Goal: Information Seeking & Learning: Learn about a topic

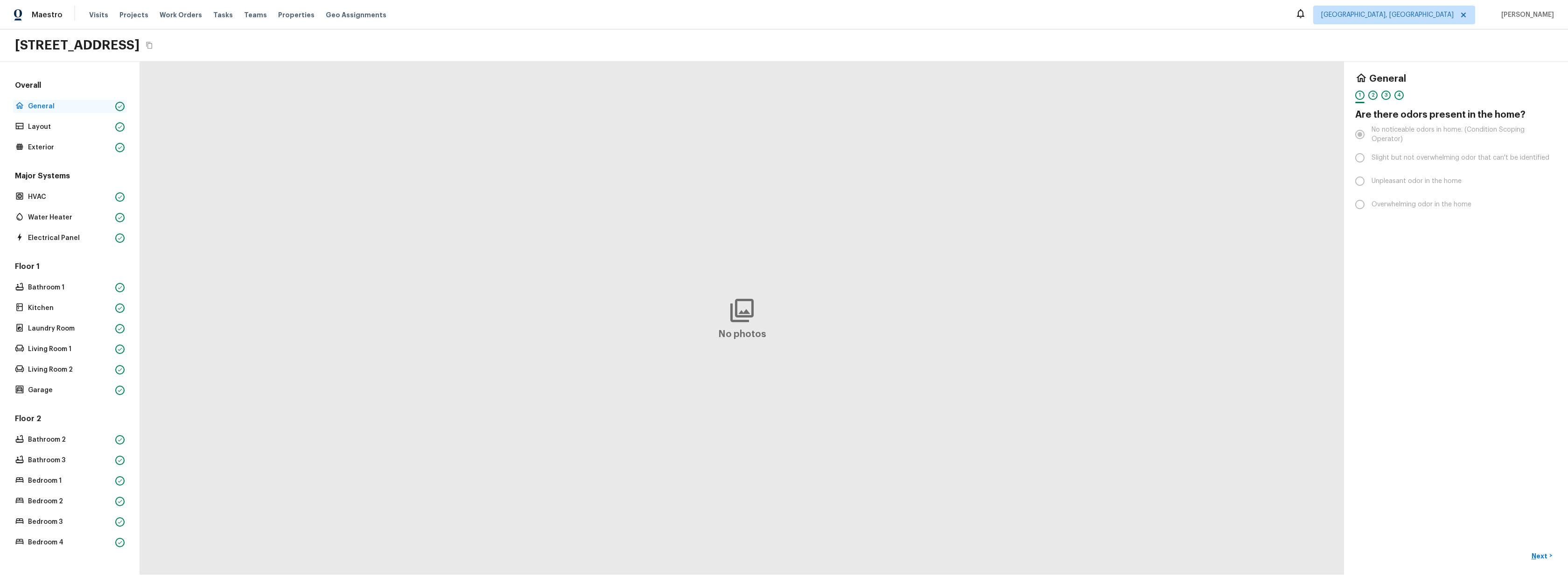
click at [49, 110] on p "General" at bounding box center [69, 106] width 84 height 10
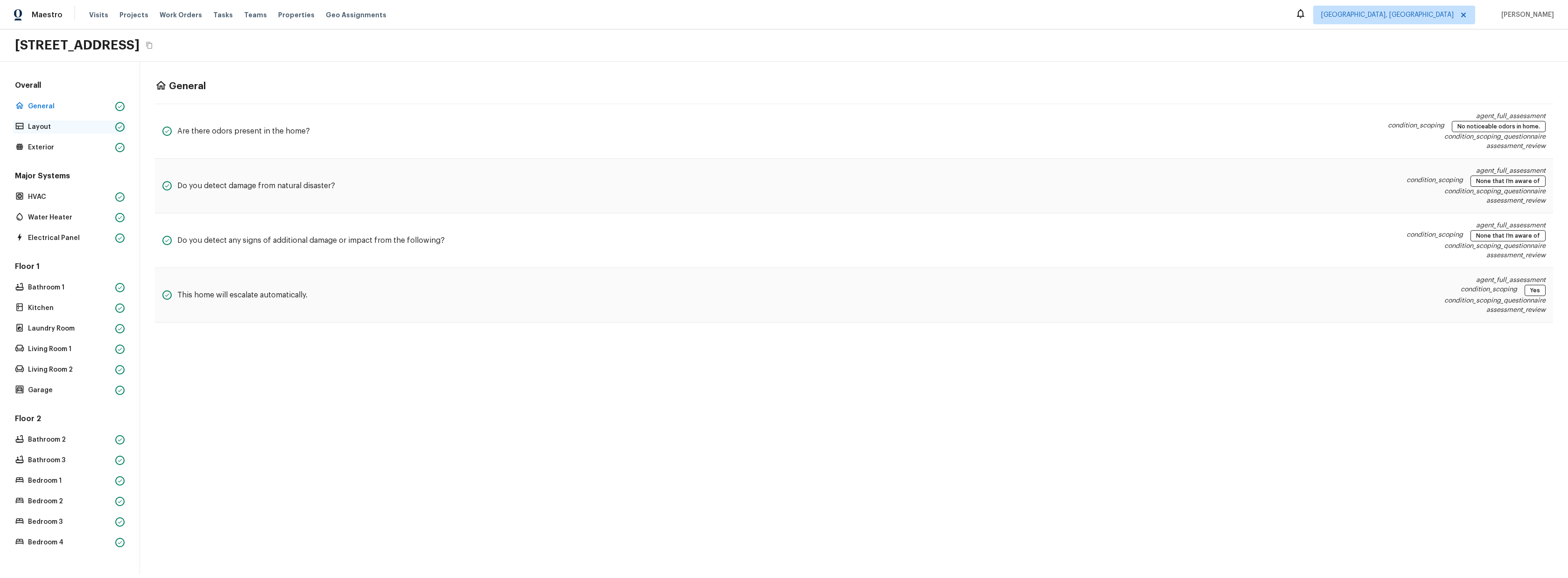
click at [46, 125] on p "Layout" at bounding box center [69, 127] width 84 height 10
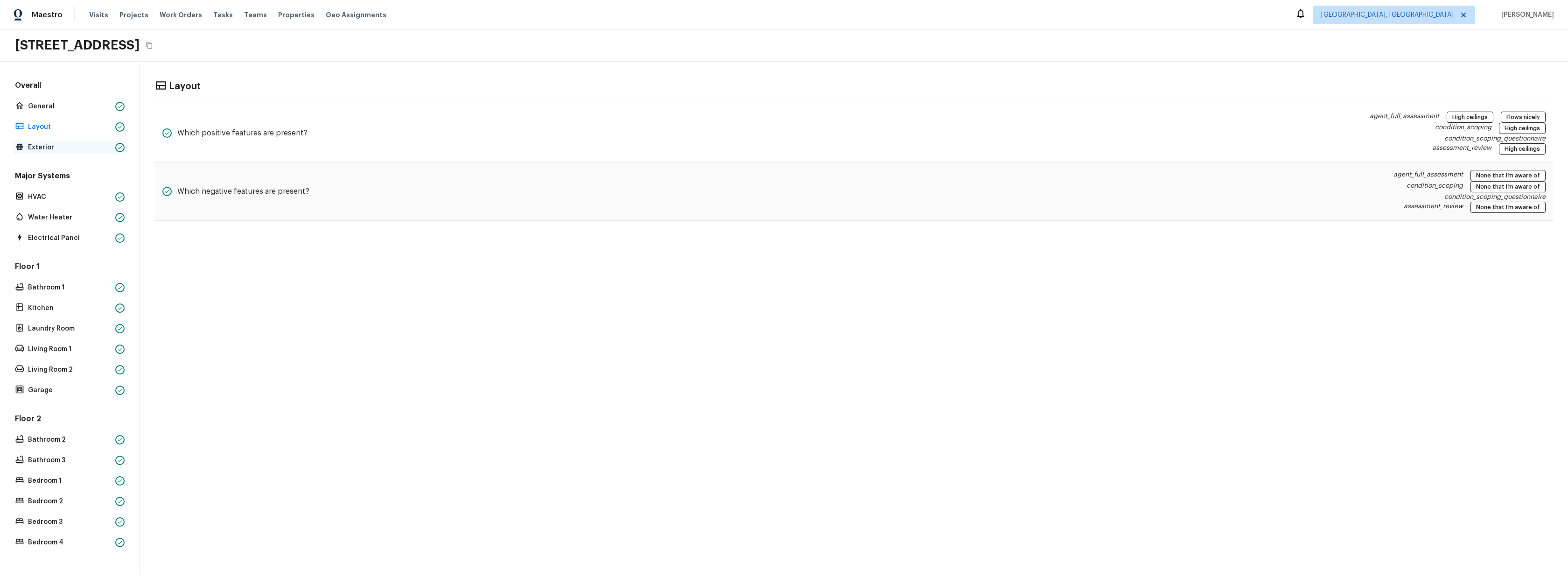
click at [41, 144] on p "Exterior" at bounding box center [69, 147] width 84 height 10
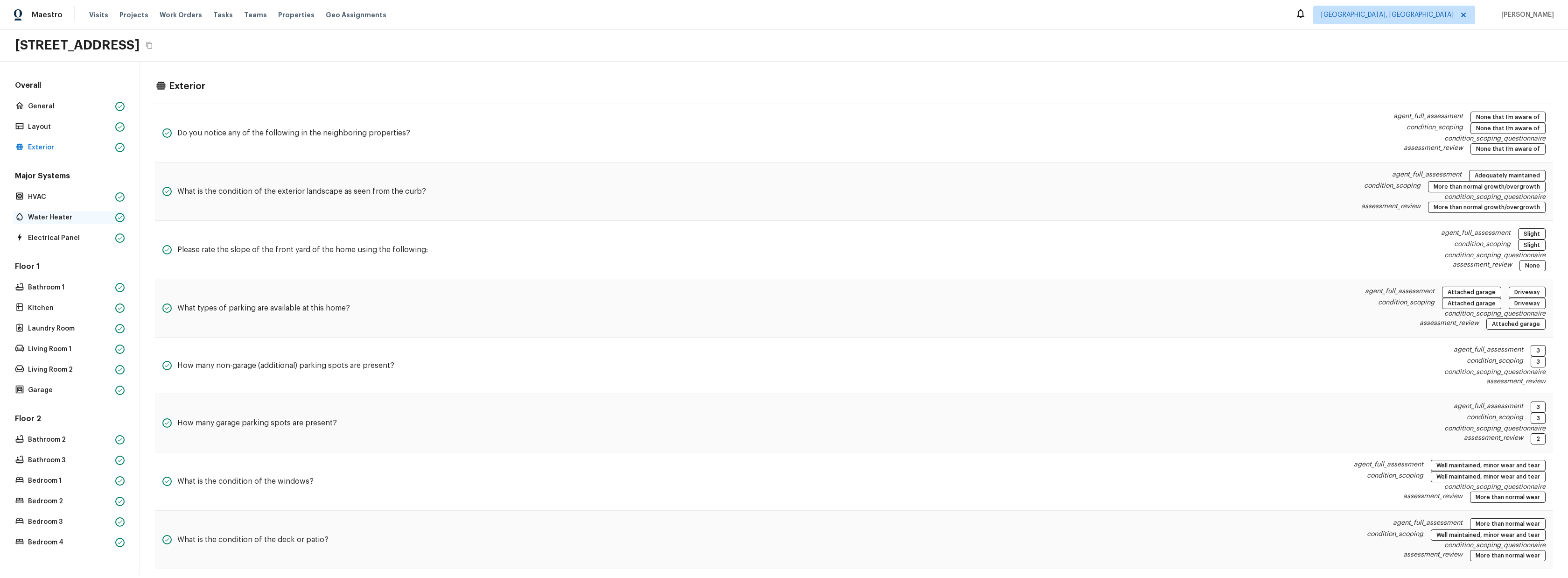
click at [56, 217] on p "Water Heater" at bounding box center [69, 218] width 84 height 10
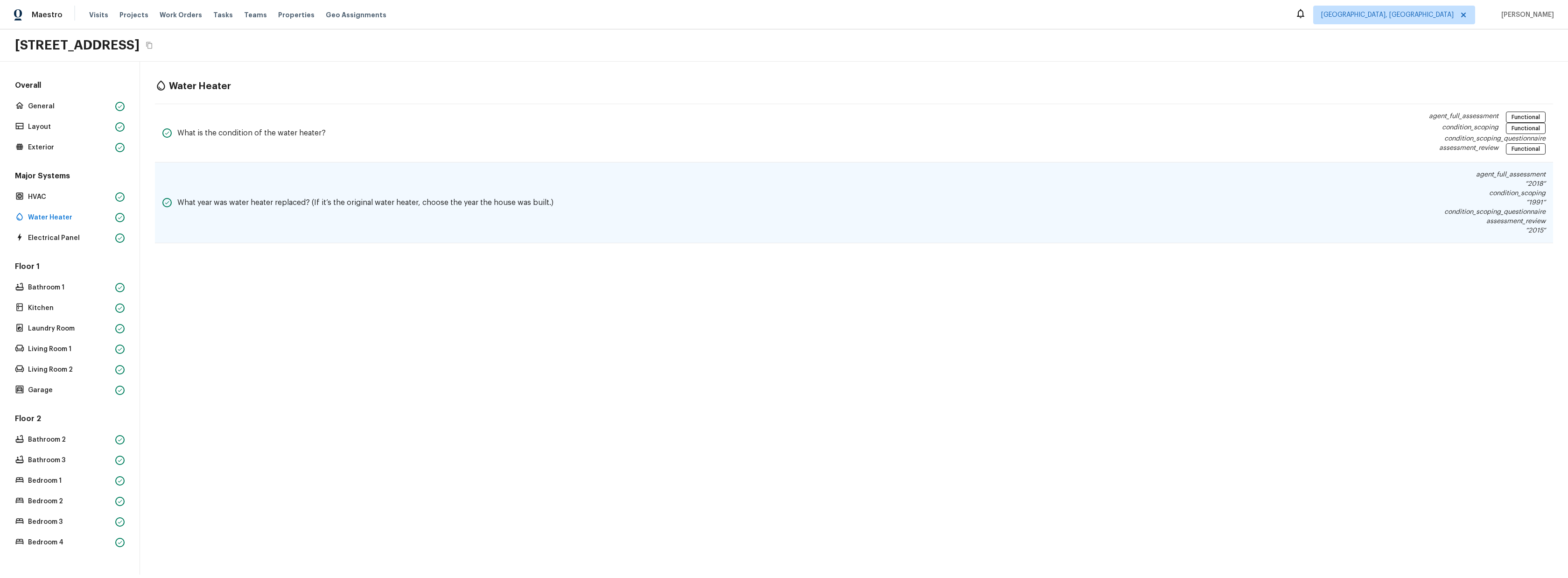
click at [436, 232] on div "What year was water heater replaced? (If it’s the original water heater, choose…" at bounding box center [357, 202] width 391 height 66
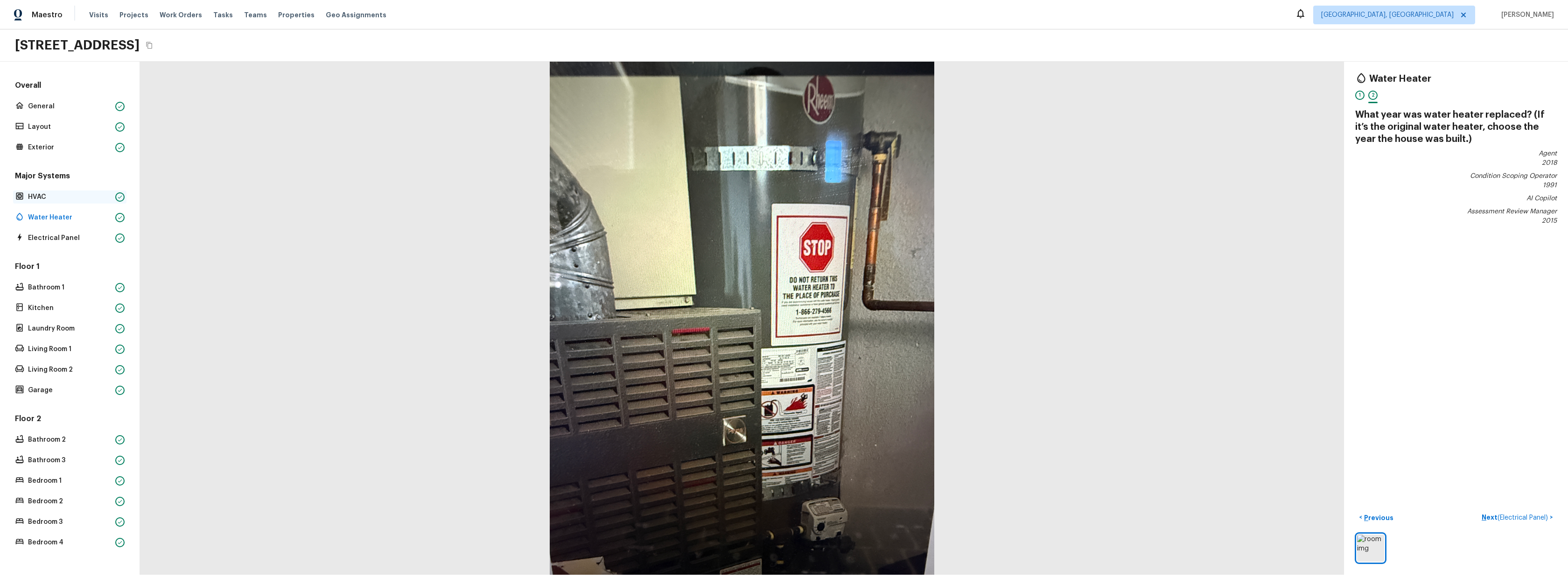
click at [44, 199] on p "HVAC" at bounding box center [69, 197] width 84 height 10
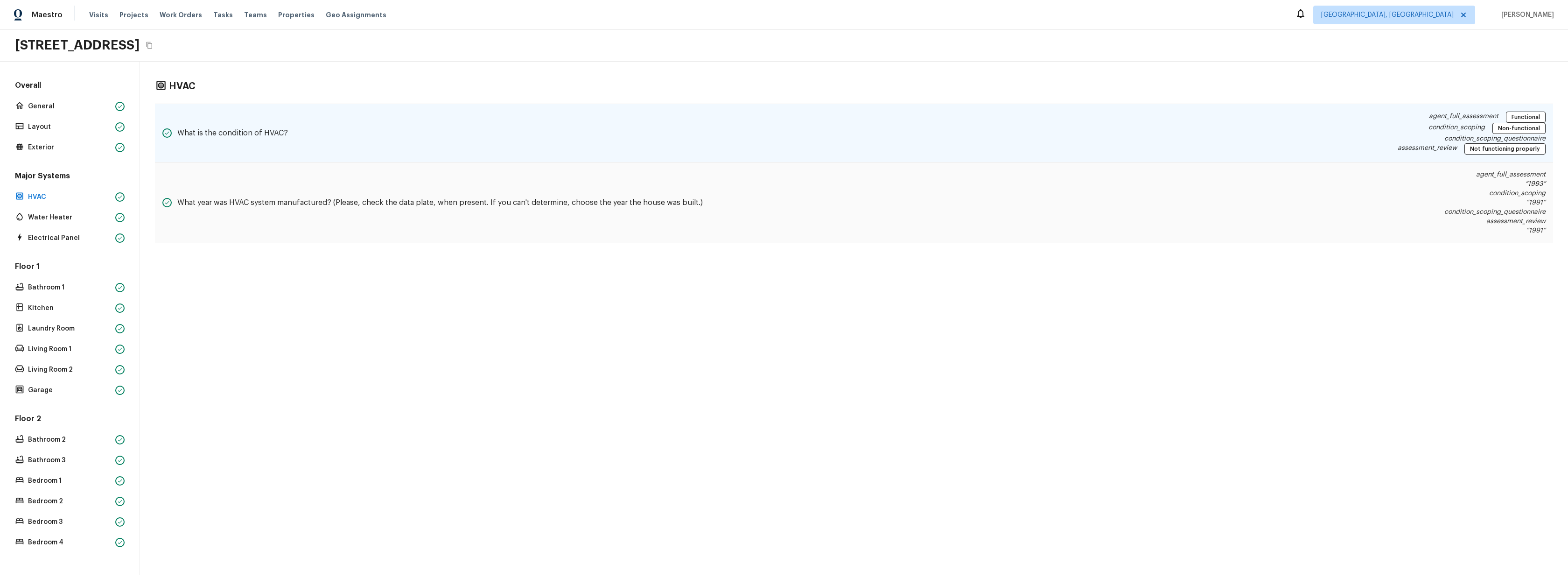
click at [809, 125] on div "What is the condition of HVAC? agent_full_assessment Functional condition_scopi…" at bounding box center [853, 133] width 1398 height 59
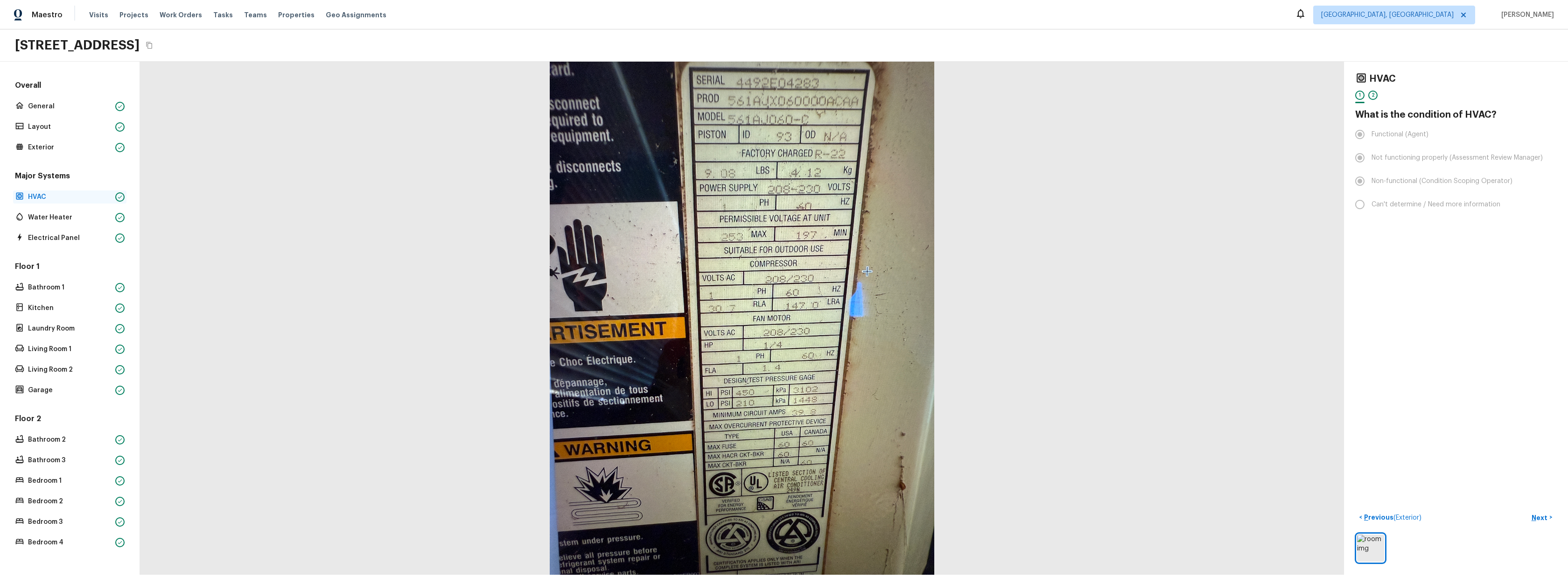
click at [40, 197] on p "HVAC" at bounding box center [69, 197] width 84 height 10
